Goal: Task Accomplishment & Management: Use online tool/utility

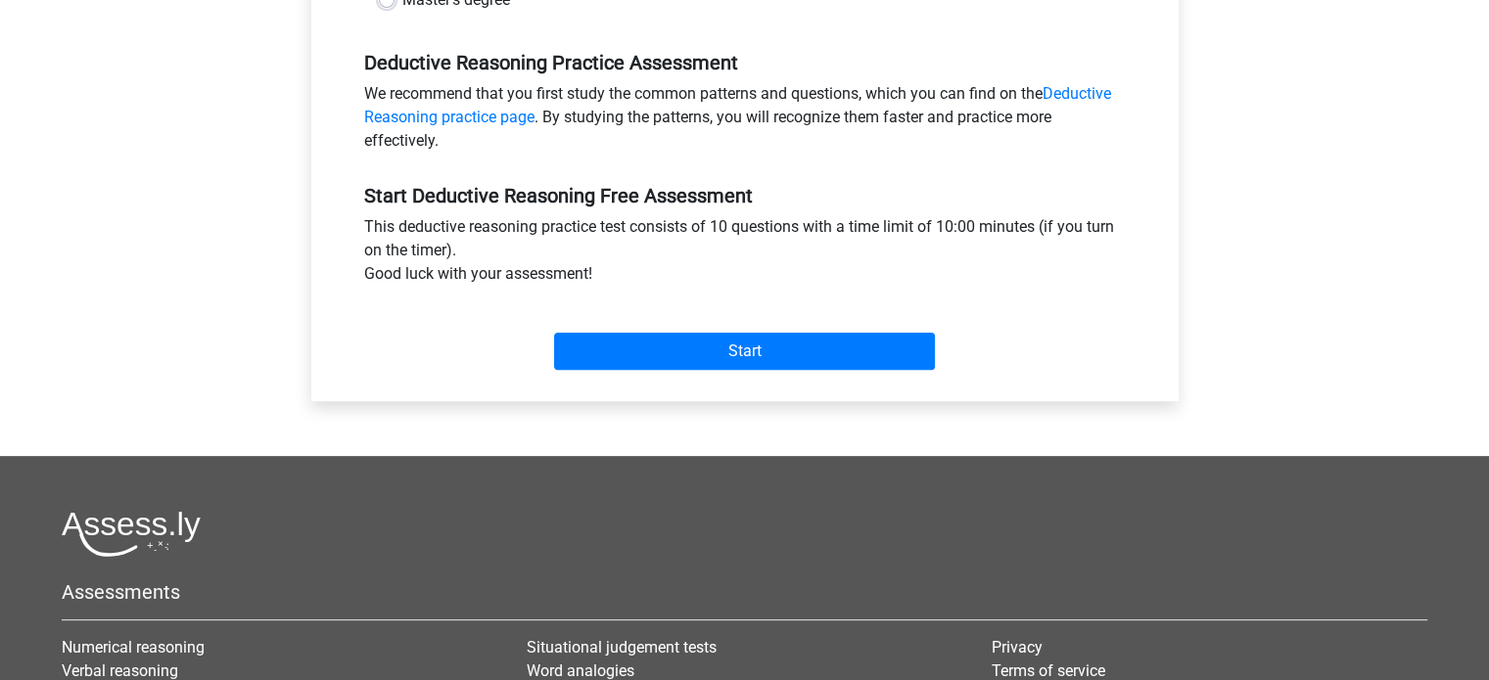
scroll to position [601, 0]
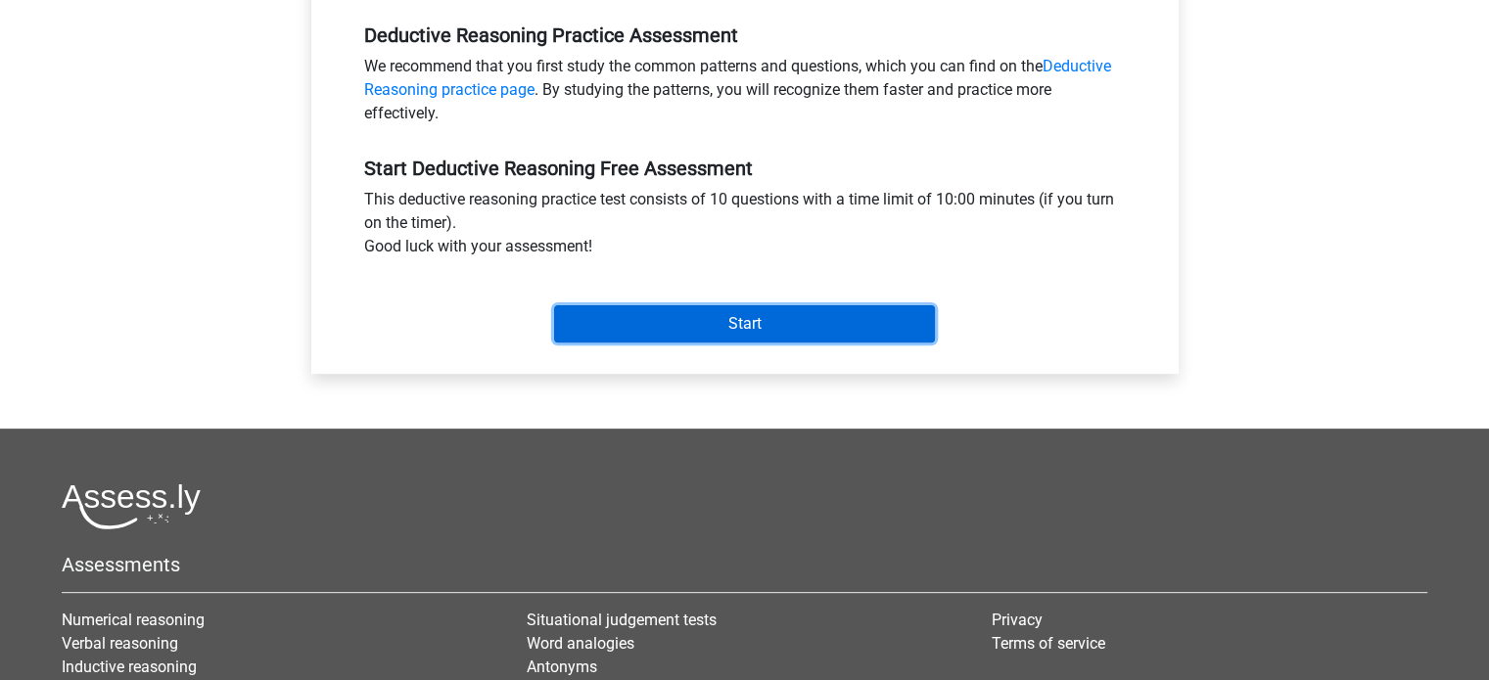
click at [703, 340] on input "Start" at bounding box center [744, 323] width 381 height 37
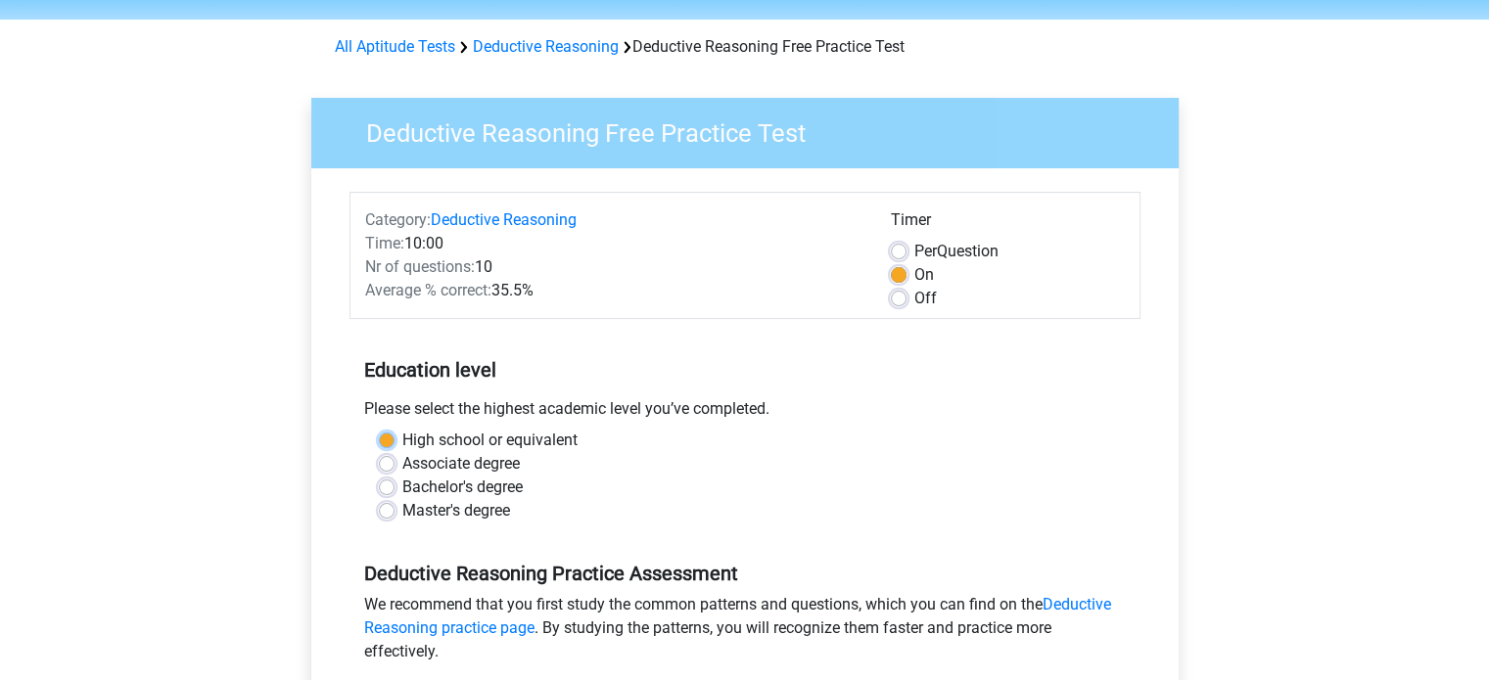
scroll to position [62, 0]
click at [402, 508] on label "Master's degree" at bounding box center [456, 511] width 108 height 23
click at [391, 508] on input "Master's degree" at bounding box center [387, 510] width 16 height 20
radio input "true"
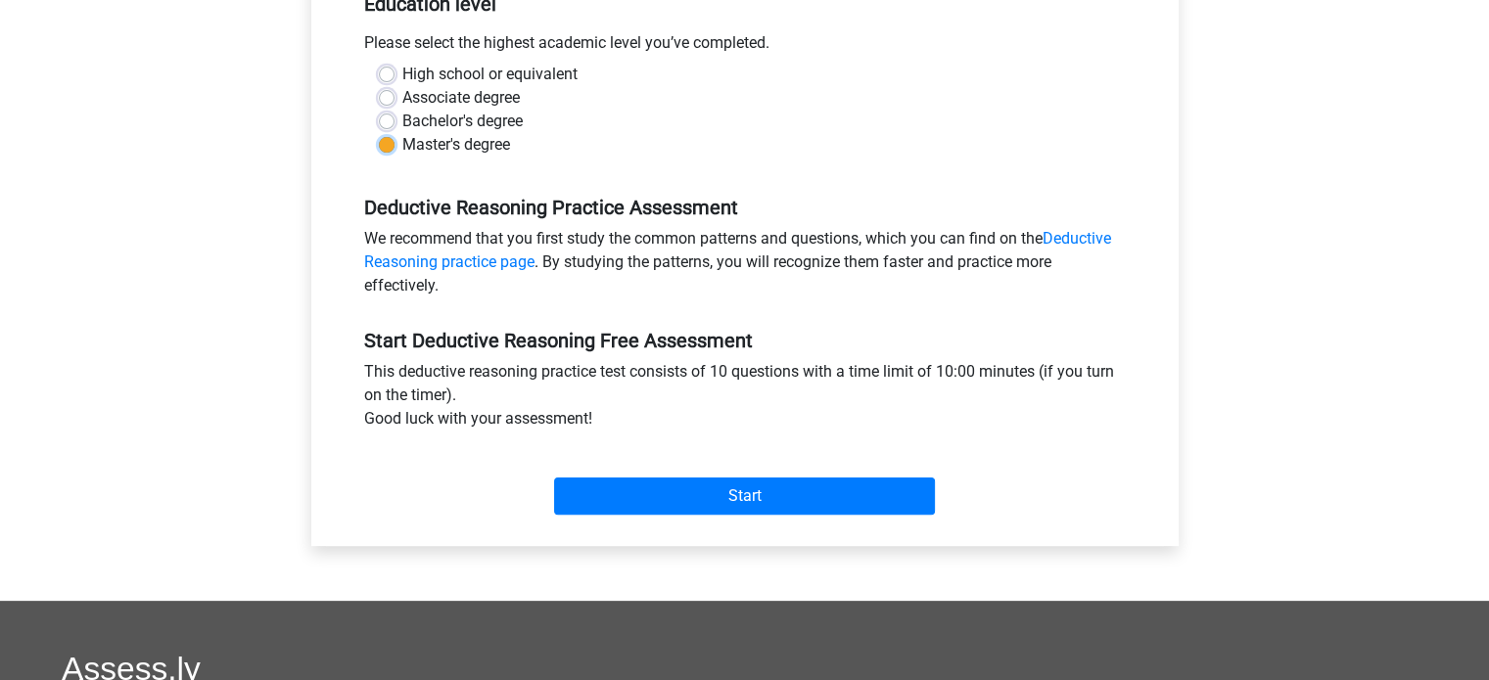
scroll to position [445, 0]
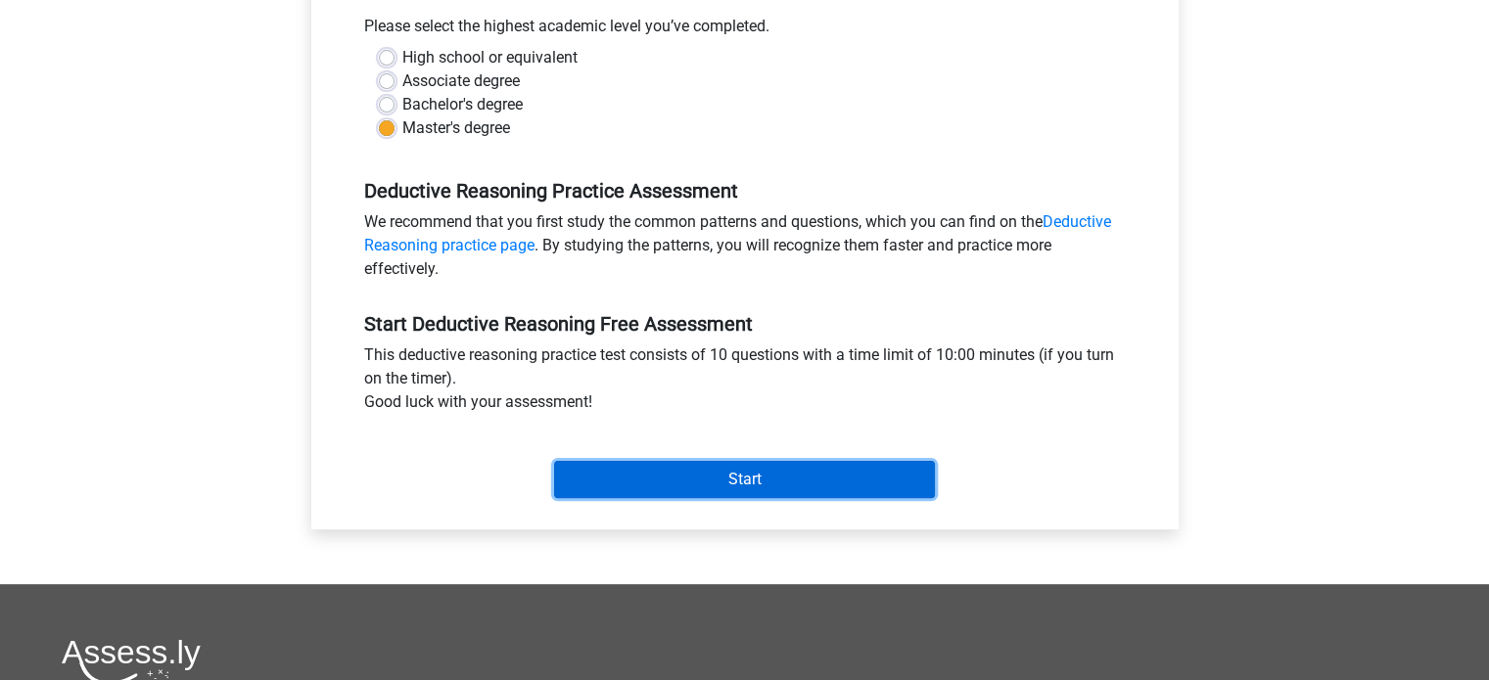
click at [686, 470] on input "Start" at bounding box center [744, 479] width 381 height 37
